Goal: Find specific page/section: Find specific page/section

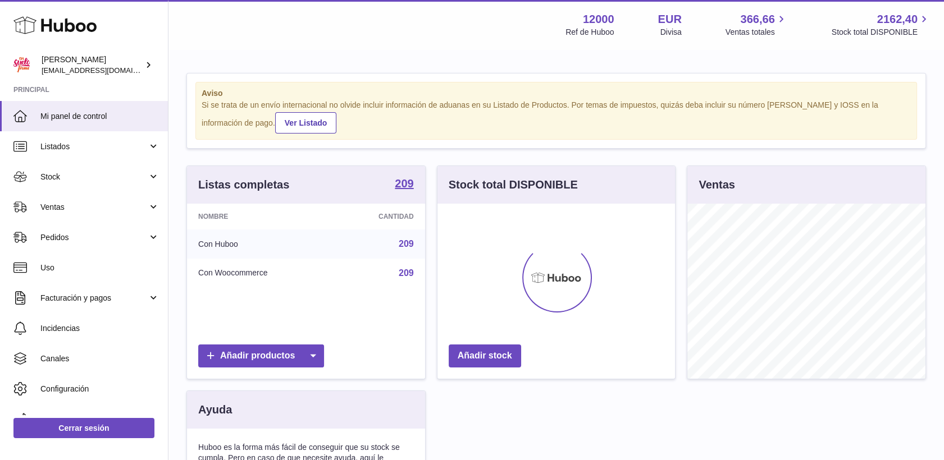
scroll to position [175, 238]
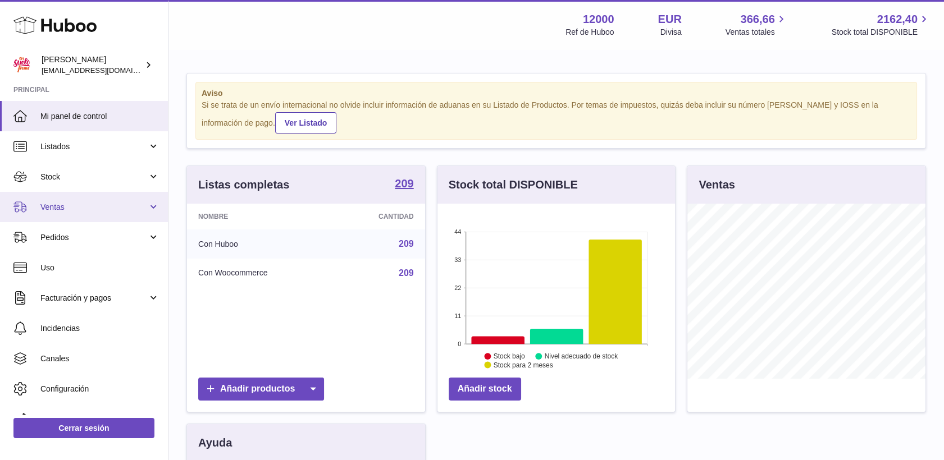
click at [54, 207] on span "Ventas" at bounding box center [93, 207] width 107 height 11
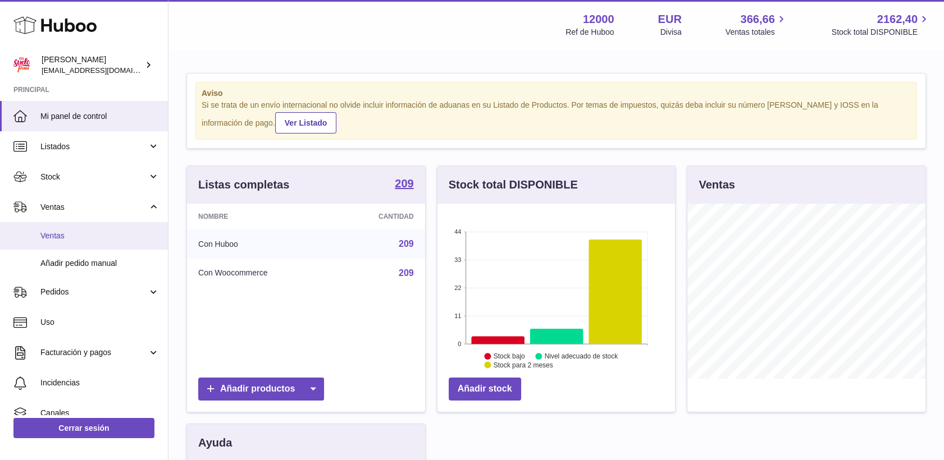
click at [65, 236] on span "Ventas" at bounding box center [99, 236] width 119 height 11
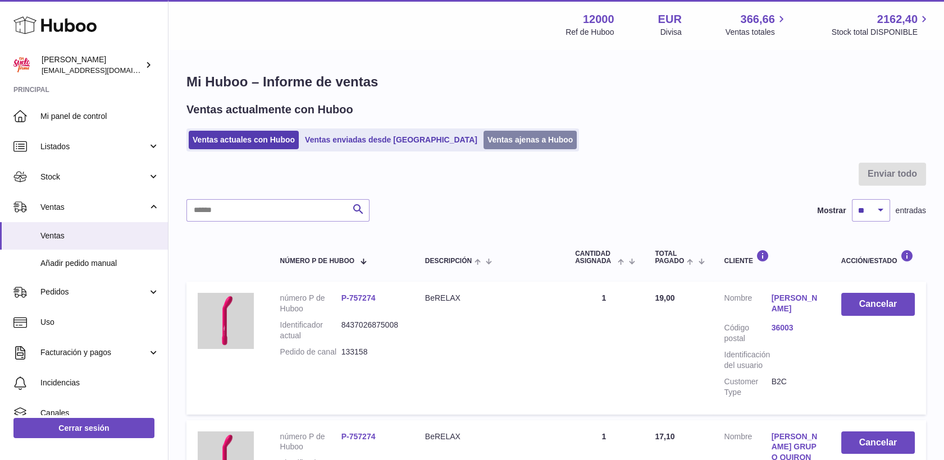
click at [483, 141] on link "Ventas ajenas a Huboo" at bounding box center [530, 140] width 94 height 19
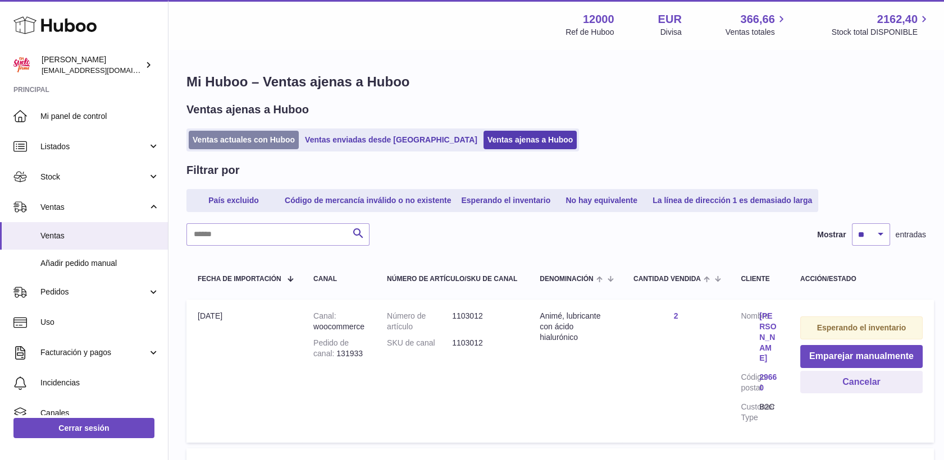
click at [234, 141] on link "Ventas actuales con Huboo" at bounding box center [244, 140] width 110 height 19
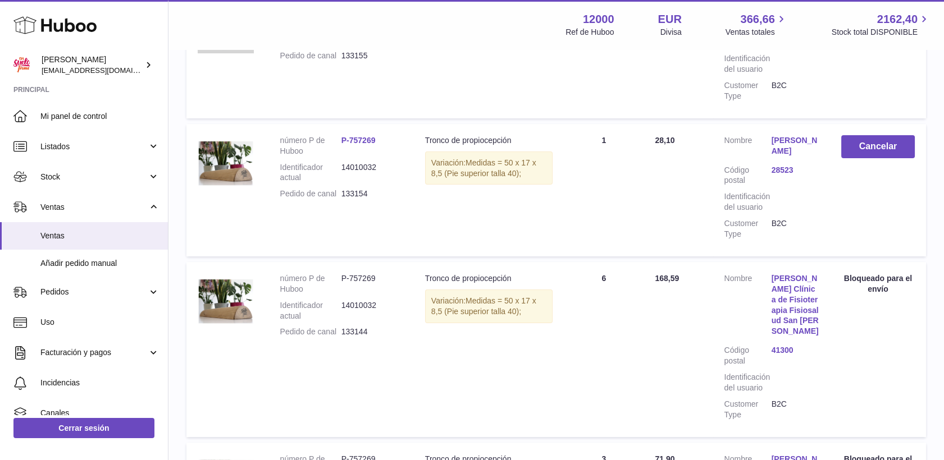
scroll to position [694, 0]
